Goal: Navigation & Orientation: Find specific page/section

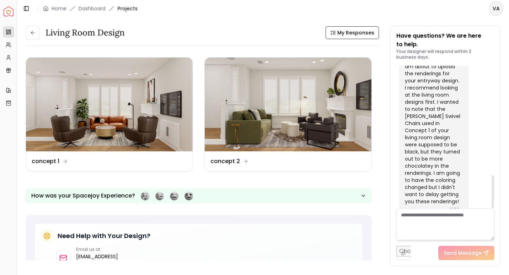
scroll to position [477, 0]
drag, startPoint x: 494, startPoint y: 190, endPoint x: 488, endPoint y: 197, distance: 8.9
click at [492, 197] on div at bounding box center [493, 191] width 2 height 33
click at [32, 36] on button at bounding box center [33, 33] width 14 height 14
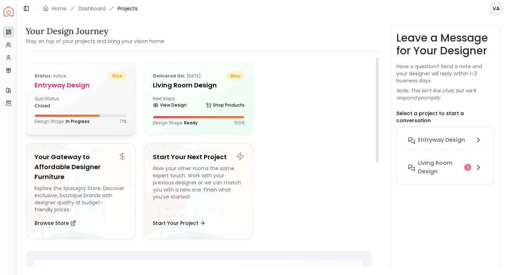
click at [100, 104] on div "Quiz Status: closed" at bounding box center [80, 102] width 92 height 13
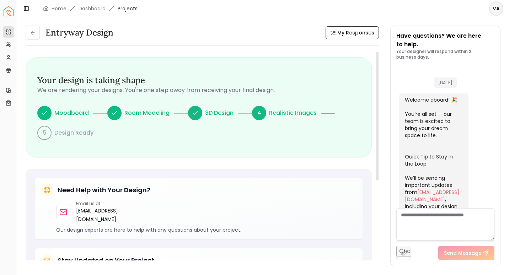
scroll to position [277, 0]
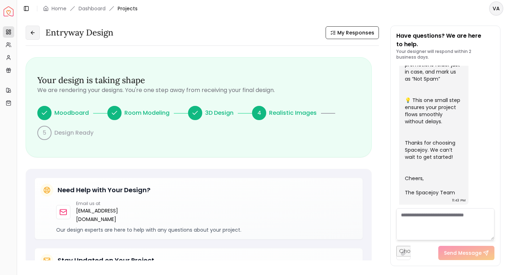
click at [33, 31] on icon at bounding box center [33, 33] width 6 height 6
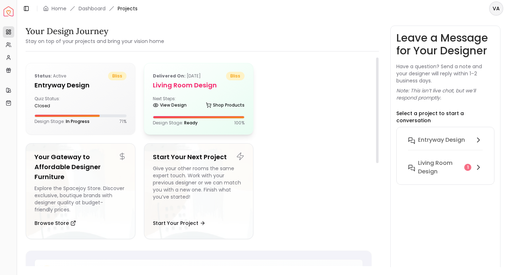
click at [191, 111] on div "Delivered on: [DATE] bliss Living Room design Next Steps: View Design Shop Prod…" at bounding box center [198, 98] width 109 height 71
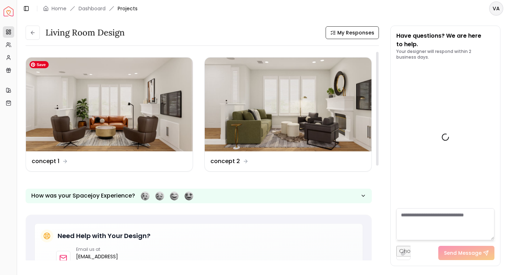
scroll to position [477, 0]
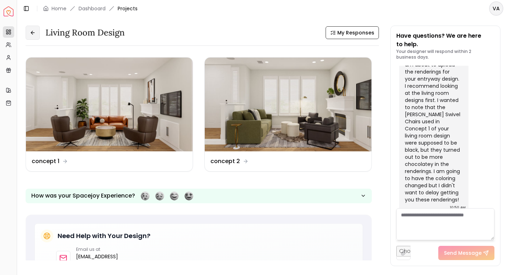
click at [31, 33] on icon at bounding box center [32, 33] width 3 height 0
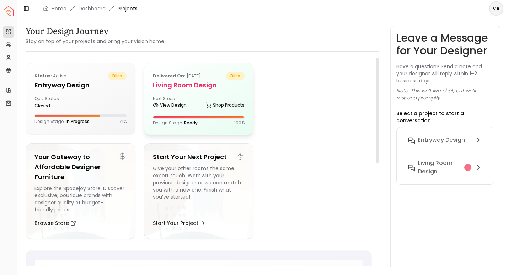
click at [186, 105] on link "View Design" at bounding box center [170, 105] width 34 height 10
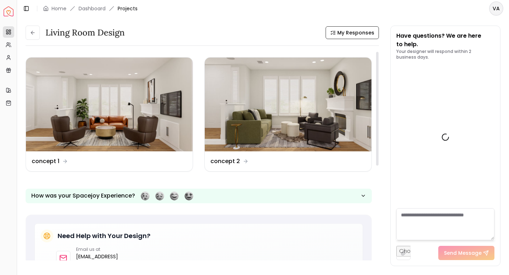
scroll to position [477, 0]
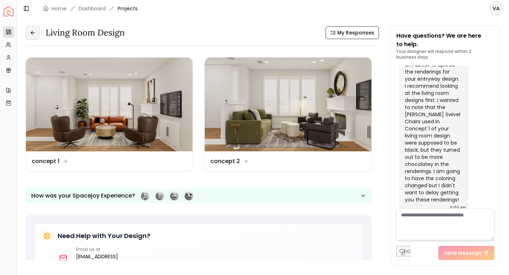
click at [36, 33] on button at bounding box center [33, 33] width 14 height 14
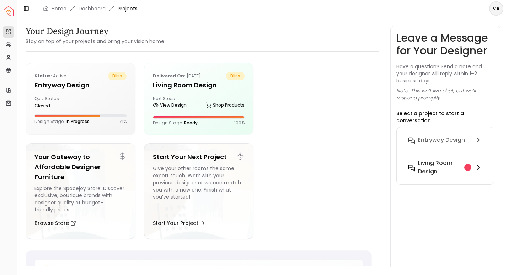
click at [435, 166] on h6 "Living Room design" at bounding box center [439, 167] width 43 height 17
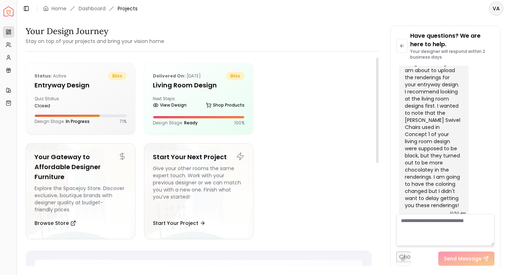
drag, startPoint x: 377, startPoint y: 123, endPoint x: 389, endPoint y: 104, distance: 22.8
click at [379, 104] on div at bounding box center [377, 111] width 2 height 106
click at [79, 95] on div "Status: active bliss entryway design Quiz Status: closed Design Stage: In Progr…" at bounding box center [80, 98] width 109 height 70
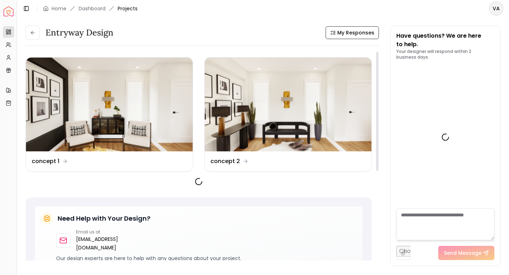
scroll to position [277, 0]
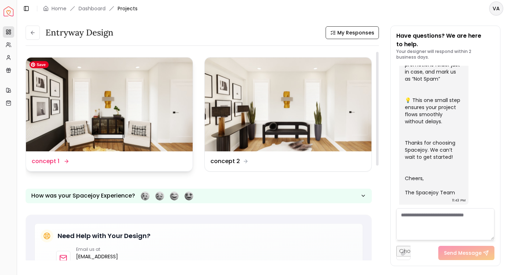
click at [101, 107] on img at bounding box center [109, 105] width 167 height 94
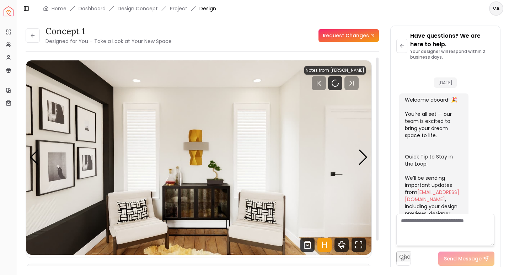
scroll to position [271, 0]
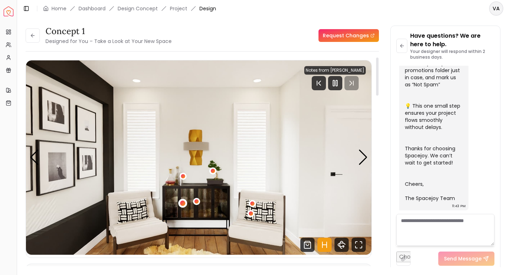
click at [183, 203] on div "1 / 4" at bounding box center [182, 203] width 5 height 5
click at [197, 203] on div "1 / 4" at bounding box center [196, 201] width 5 height 5
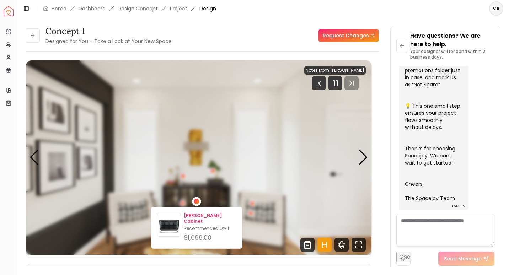
click at [203, 226] on p "Recommended Qty: 1" at bounding box center [210, 229] width 52 height 6
click at [199, 204] on div "1 / 4" at bounding box center [196, 201] width 9 height 9
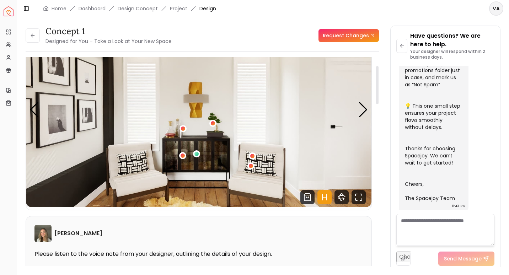
scroll to position [47, 0]
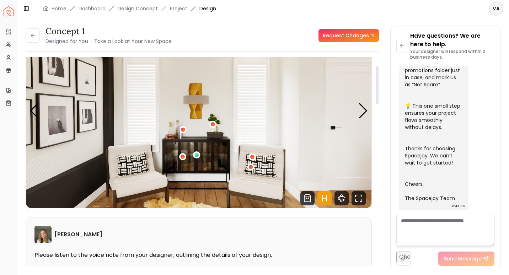
drag, startPoint x: 378, startPoint y: 83, endPoint x: 377, endPoint y: 91, distance: 8.6
click at [377, 91] on div at bounding box center [377, 85] width 2 height 38
click at [213, 123] on div "1 / 4" at bounding box center [212, 124] width 5 height 5
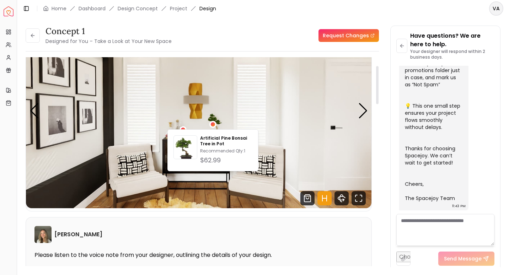
click at [20, 242] on div "concept 1 Designed for You – Take a Look at Your New Space Request Changes conc…" at bounding box center [263, 142] width 492 height 250
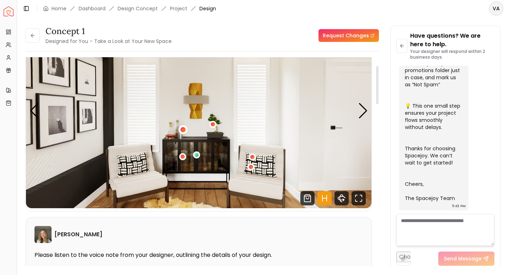
click at [184, 129] on div "1 / 4" at bounding box center [182, 129] width 5 height 5
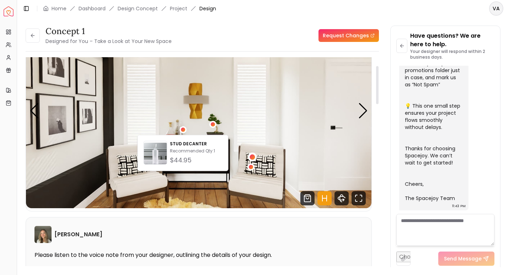
click at [251, 155] on div "1 / 4" at bounding box center [252, 157] width 5 height 5
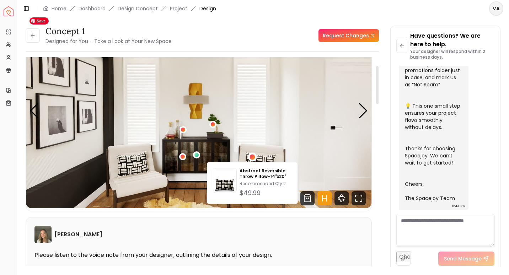
click at [185, 198] on img "1 / 4" at bounding box center [198, 111] width 345 height 194
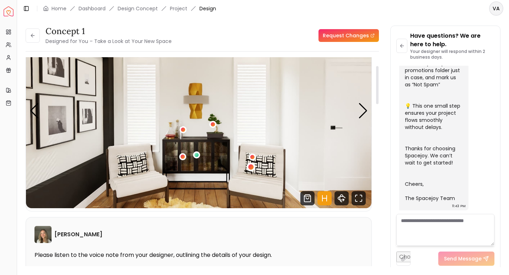
click at [253, 167] on div "1 / 4" at bounding box center [250, 167] width 5 height 5
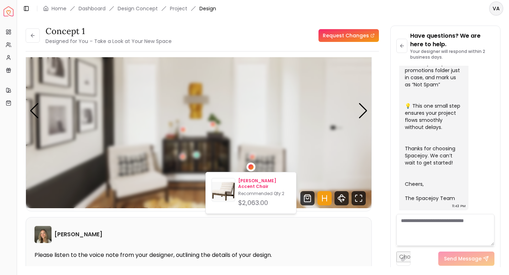
click at [253, 191] on p "Recommended Qty: 2" at bounding box center [264, 194] width 52 height 6
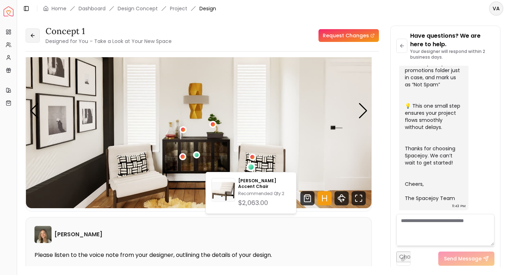
click at [32, 34] on icon at bounding box center [33, 36] width 6 height 6
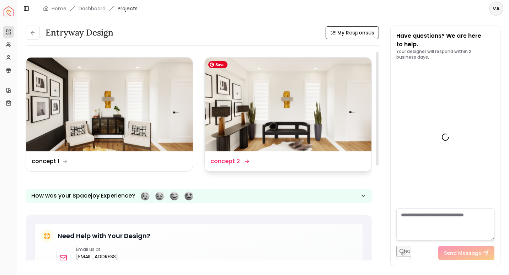
click at [256, 109] on img at bounding box center [288, 105] width 167 height 94
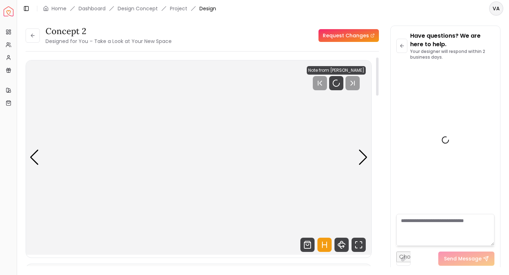
scroll to position [271, 0]
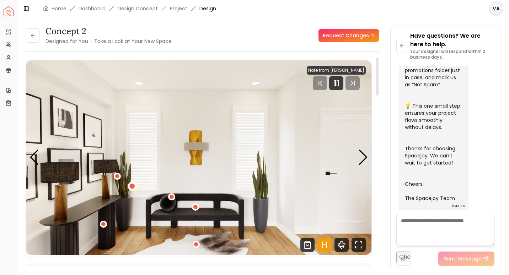
click at [130, 187] on div "1 / 4" at bounding box center [131, 185] width 5 height 5
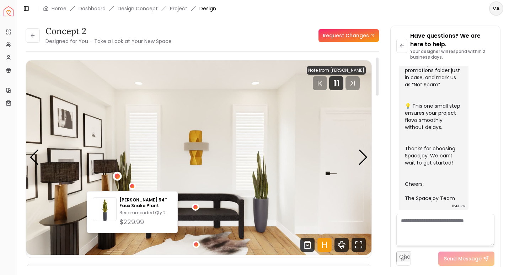
click at [116, 177] on div "1 / 4" at bounding box center [116, 176] width 5 height 5
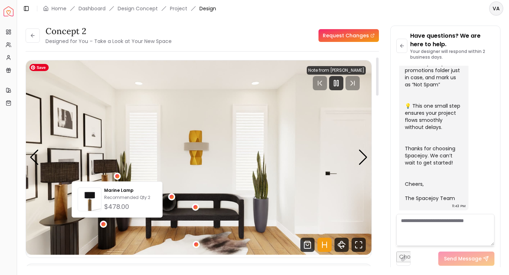
click at [245, 238] on img "1 / 4" at bounding box center [198, 157] width 345 height 194
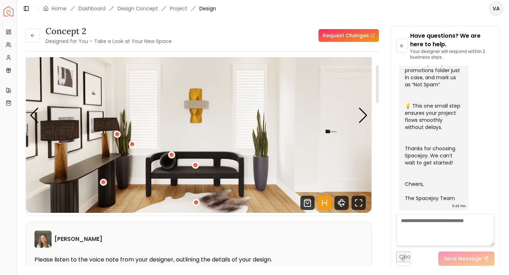
scroll to position [38, 0]
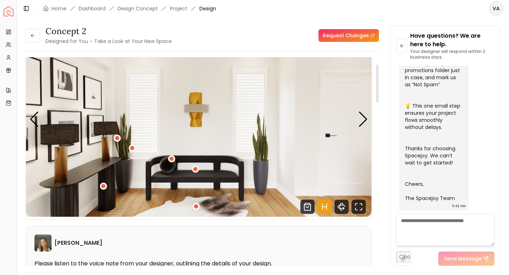
drag, startPoint x: 376, startPoint y: 78, endPoint x: 373, endPoint y: 85, distance: 7.8
click at [376, 85] on div at bounding box center [377, 84] width 2 height 38
click at [37, 36] on button at bounding box center [33, 35] width 14 height 14
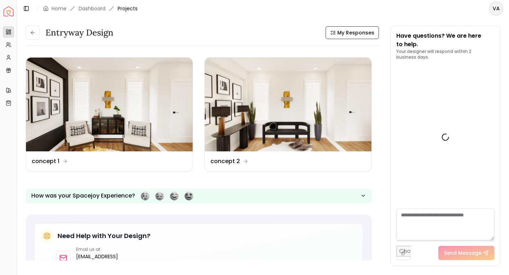
click at [37, 36] on button at bounding box center [33, 33] width 14 height 14
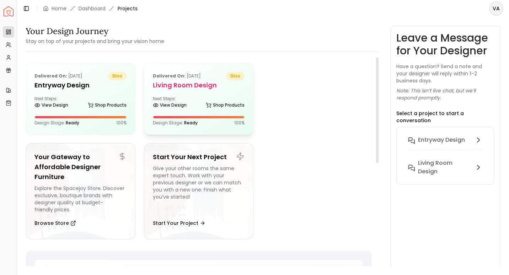
click at [208, 98] on div "Next Steps: View Design Shop Products" at bounding box center [199, 103] width 92 height 14
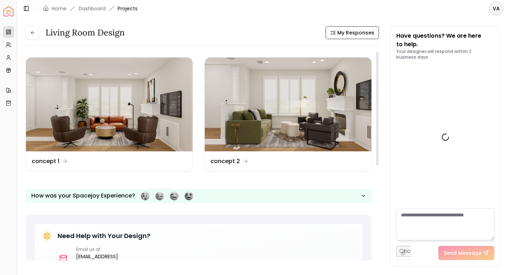
scroll to position [477, 0]
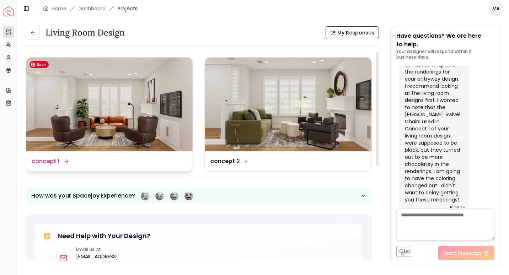
click at [126, 133] on img at bounding box center [109, 105] width 167 height 94
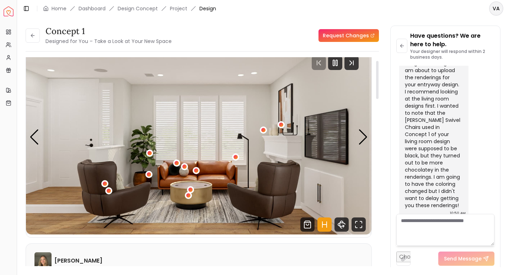
scroll to position [16, 0]
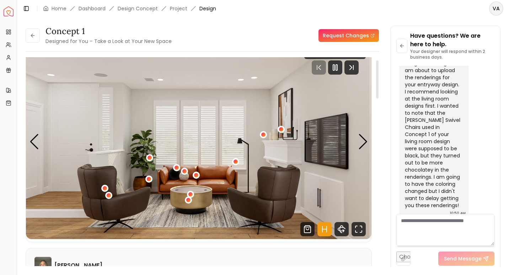
drag, startPoint x: 377, startPoint y: 82, endPoint x: 358, endPoint y: 85, distance: 18.7
click at [376, 85] on div at bounding box center [377, 79] width 2 height 38
click at [190, 201] on div "1 / 5" at bounding box center [188, 199] width 5 height 5
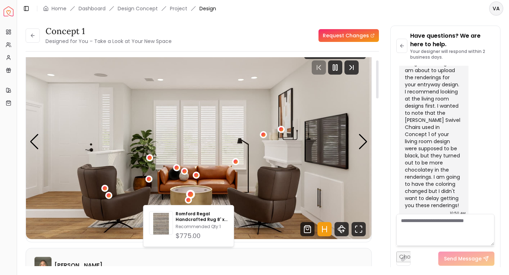
click at [190, 194] on div "1 / 5" at bounding box center [190, 194] width 5 height 5
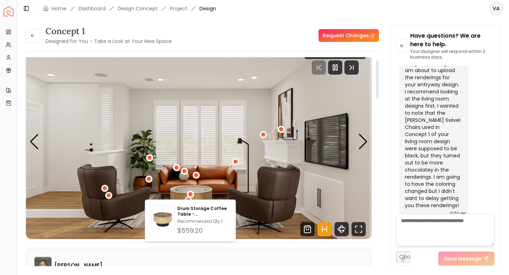
click at [5, 249] on div "Overview Projects My Referrals My Profile Gift Card Balance Quick Links My Styl…" at bounding box center [8, 149] width 17 height 252
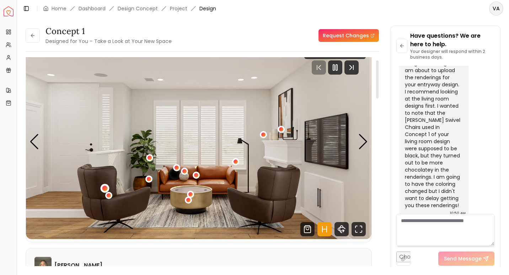
click at [105, 188] on div "1 / 5" at bounding box center [104, 188] width 5 height 5
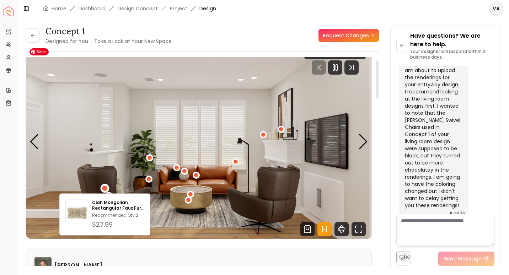
click at [197, 229] on img "1 / 5" at bounding box center [198, 142] width 345 height 194
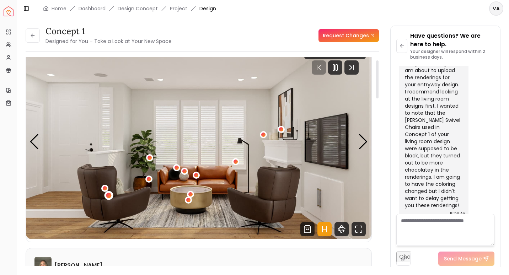
click at [107, 197] on div "1 / 5" at bounding box center [108, 195] width 5 height 5
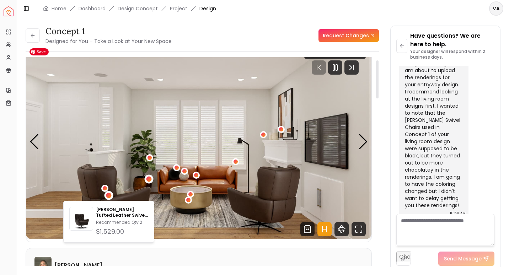
click at [149, 178] on div "1 / 5" at bounding box center [148, 178] width 5 height 5
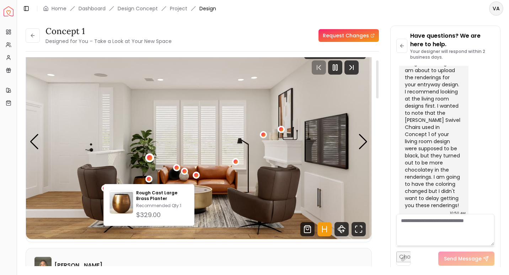
click at [149, 157] on div "1 / 5" at bounding box center [149, 157] width 5 height 5
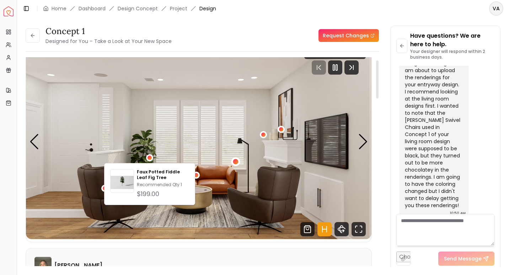
click at [235, 163] on div "1 / 5" at bounding box center [235, 161] width 5 height 5
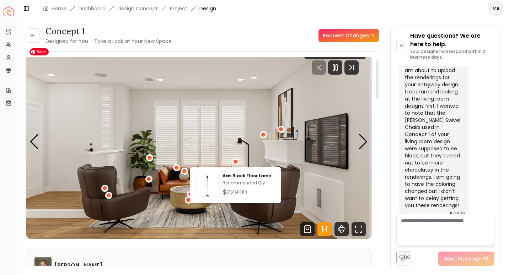
click at [215, 224] on img "1 / 5" at bounding box center [198, 142] width 345 height 194
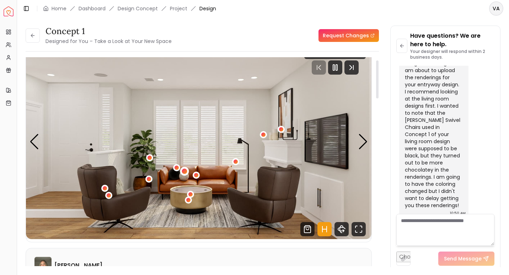
click at [182, 172] on div "1 / 5" at bounding box center [184, 171] width 5 height 5
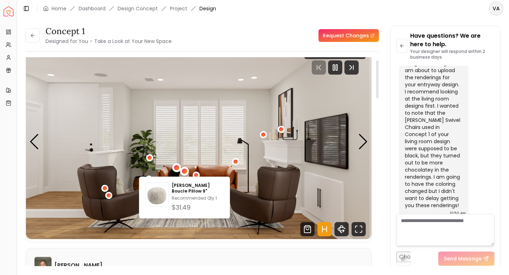
click at [179, 170] on div "1 / 5" at bounding box center [176, 167] width 9 height 9
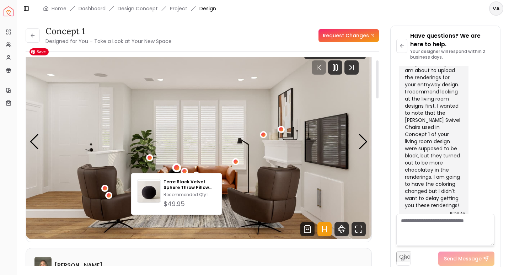
click at [228, 215] on img "1 / 5" at bounding box center [198, 142] width 345 height 194
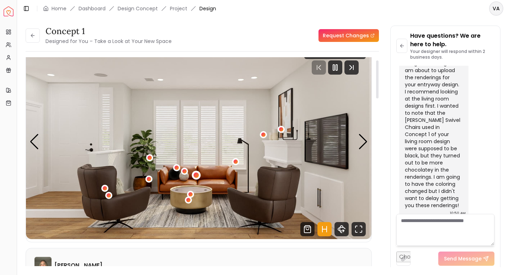
click at [195, 174] on div "1 / 5" at bounding box center [196, 174] width 5 height 5
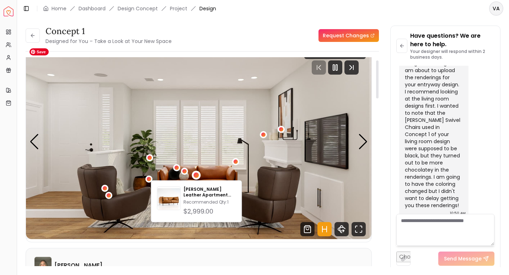
click at [257, 225] on img "1 / 5" at bounding box center [198, 142] width 345 height 194
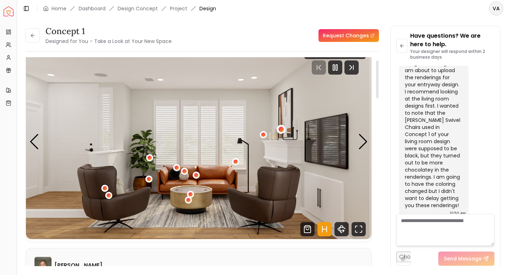
click at [282, 129] on div "1 / 5" at bounding box center [281, 129] width 5 height 5
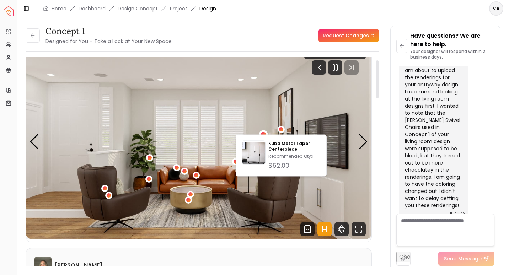
click at [261, 133] on div "1 / 5" at bounding box center [263, 134] width 9 height 9
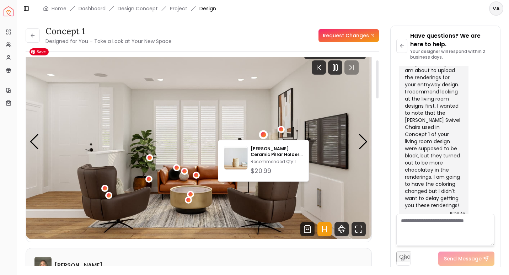
click at [227, 232] on img "1 / 5" at bounding box center [198, 142] width 345 height 194
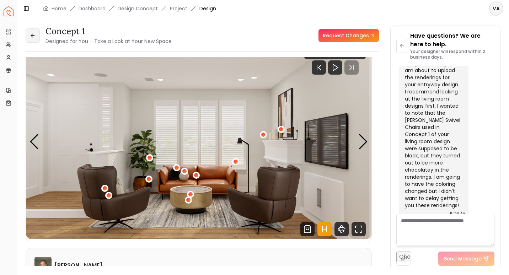
click at [37, 38] on button at bounding box center [33, 35] width 14 height 14
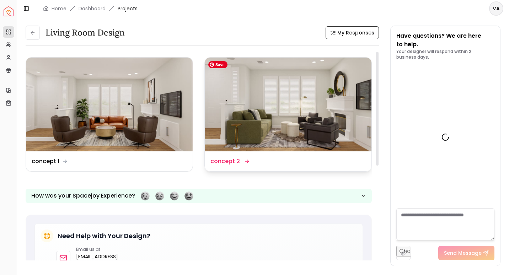
click at [302, 112] on img at bounding box center [288, 105] width 167 height 94
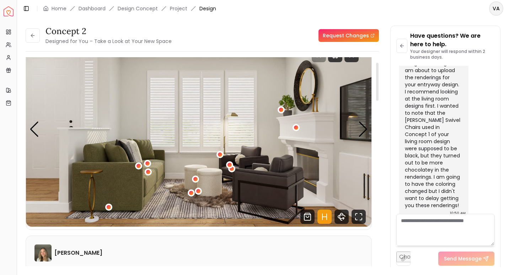
scroll to position [30, 0]
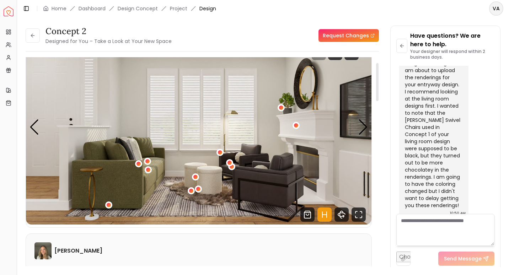
drag, startPoint x: 376, startPoint y: 85, endPoint x: 366, endPoint y: 91, distance: 11.8
click at [376, 91] on div at bounding box center [377, 82] width 2 height 38
click at [281, 108] on div "1 / 5" at bounding box center [281, 107] width 5 height 5
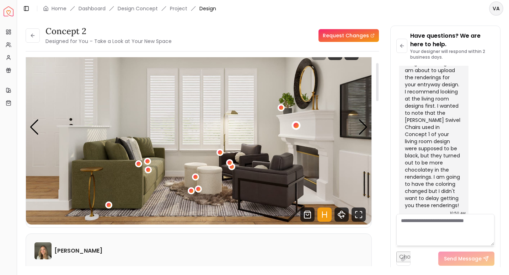
click at [295, 127] on div "1 / 5" at bounding box center [295, 125] width 5 height 5
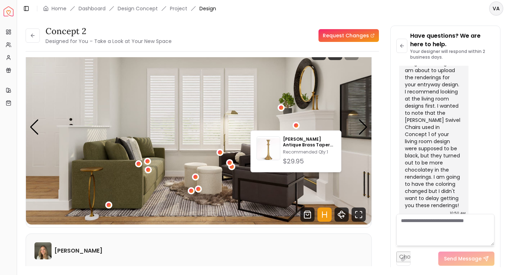
click at [257, 34] on div "concept 2 Designed for You – Take a Look at Your New Space Request Changes" at bounding box center [202, 36] width 353 height 20
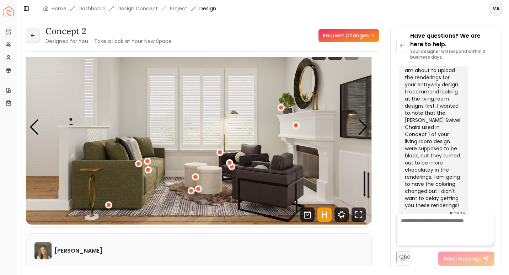
click at [34, 41] on button at bounding box center [33, 35] width 14 height 14
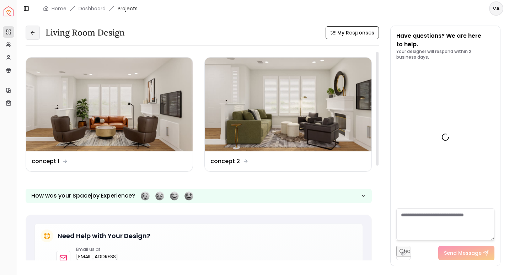
click at [33, 33] on icon at bounding box center [33, 33] width 6 height 6
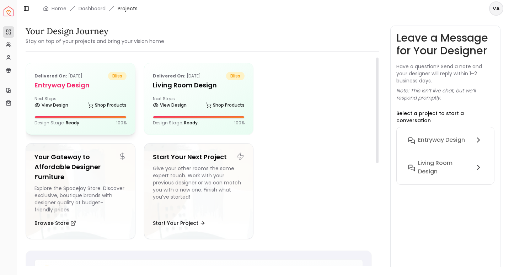
click at [66, 87] on h5 "entryway design" at bounding box center [80, 85] width 92 height 10
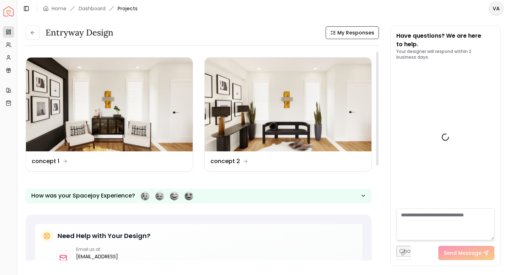
scroll to position [277, 0]
